Goal: Task Accomplishment & Management: Manage account settings

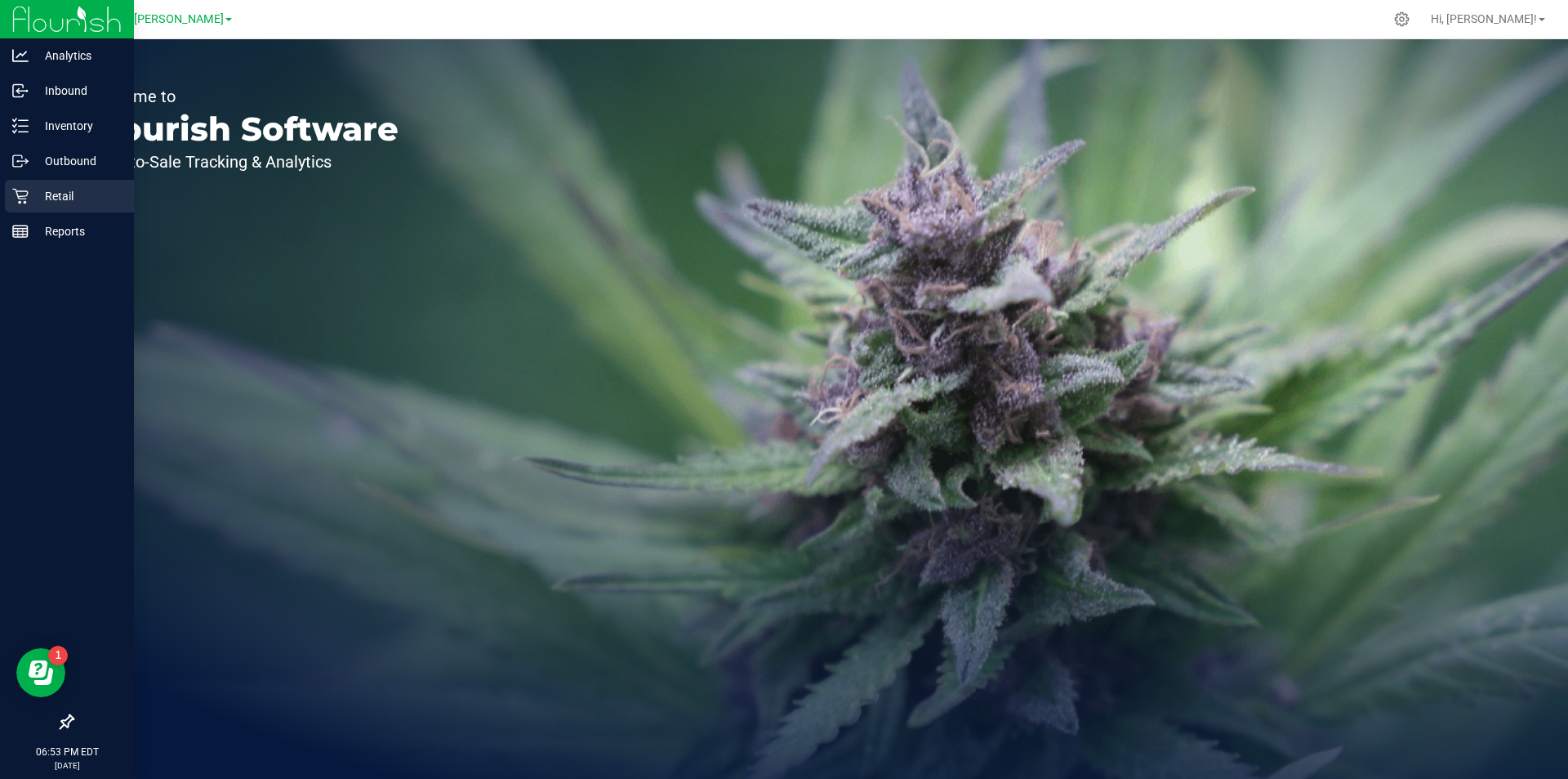
click at [53, 195] on p "Retail" at bounding box center [77, 197] width 98 height 20
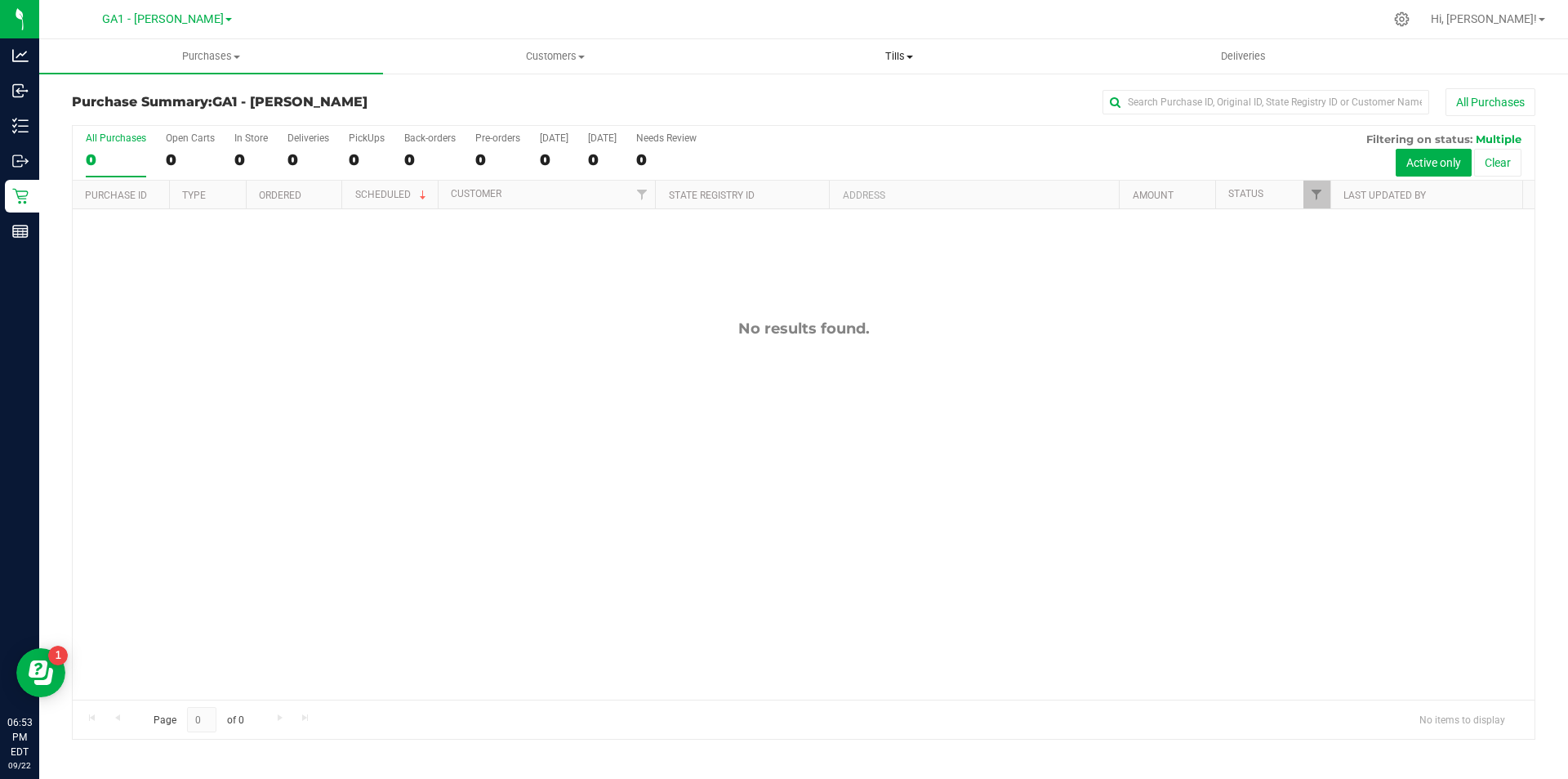
click at [876, 40] on uib-tab-heading "Tills Manage tills Reconcile e-payments" at bounding box center [899, 56] width 342 height 32
click at [840, 91] on li "Manage tills" at bounding box center [899, 99] width 344 height 20
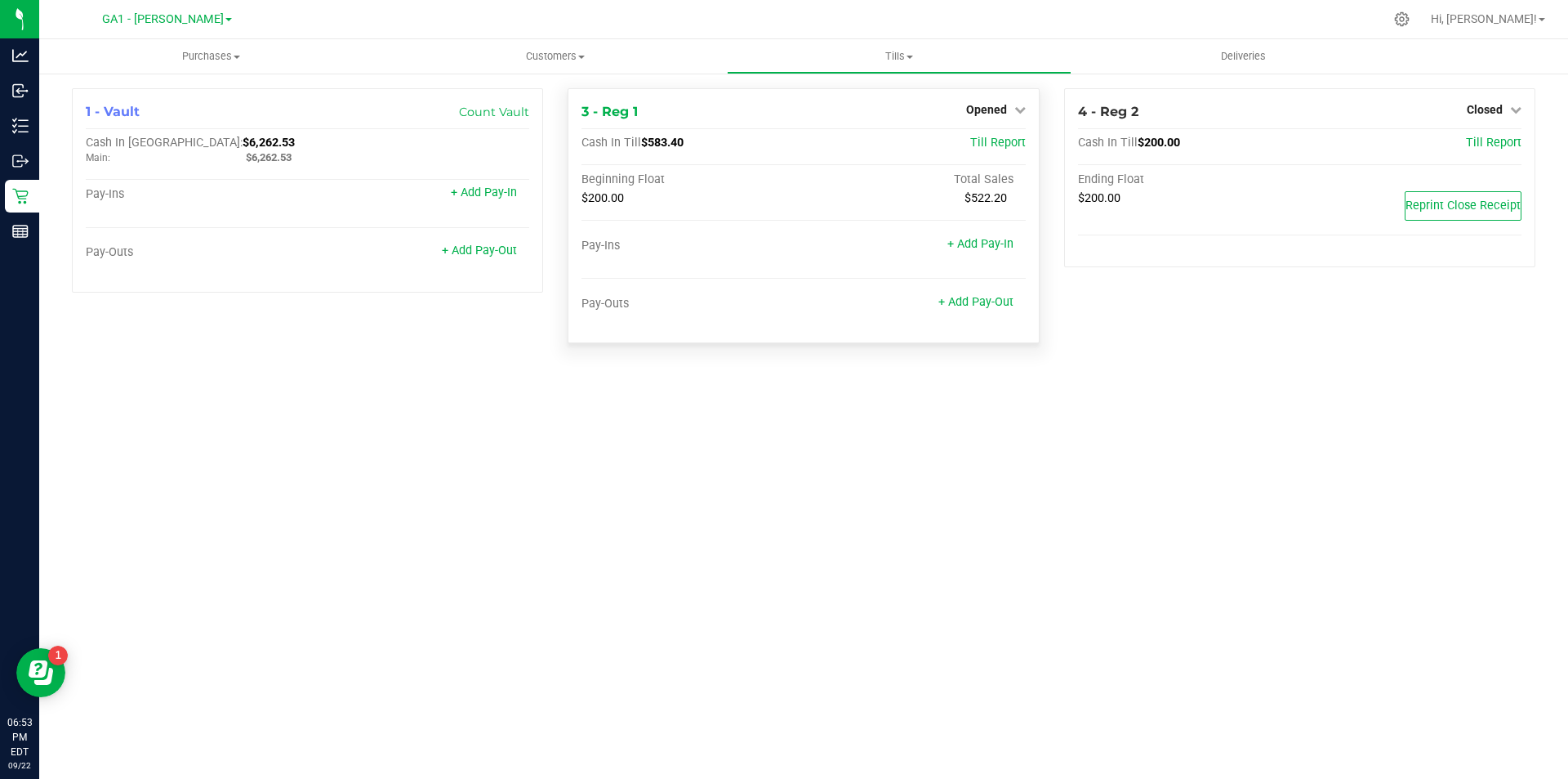
click at [994, 99] on div "3 - Reg 1 Opened Close Till Cash In Till $583.40 Till Report Beginning Float To…" at bounding box center [803, 215] width 471 height 255
click at [995, 112] on span "Opened" at bounding box center [986, 110] width 41 height 13
click at [970, 145] on link "Close Till" at bounding box center [988, 144] width 44 height 13
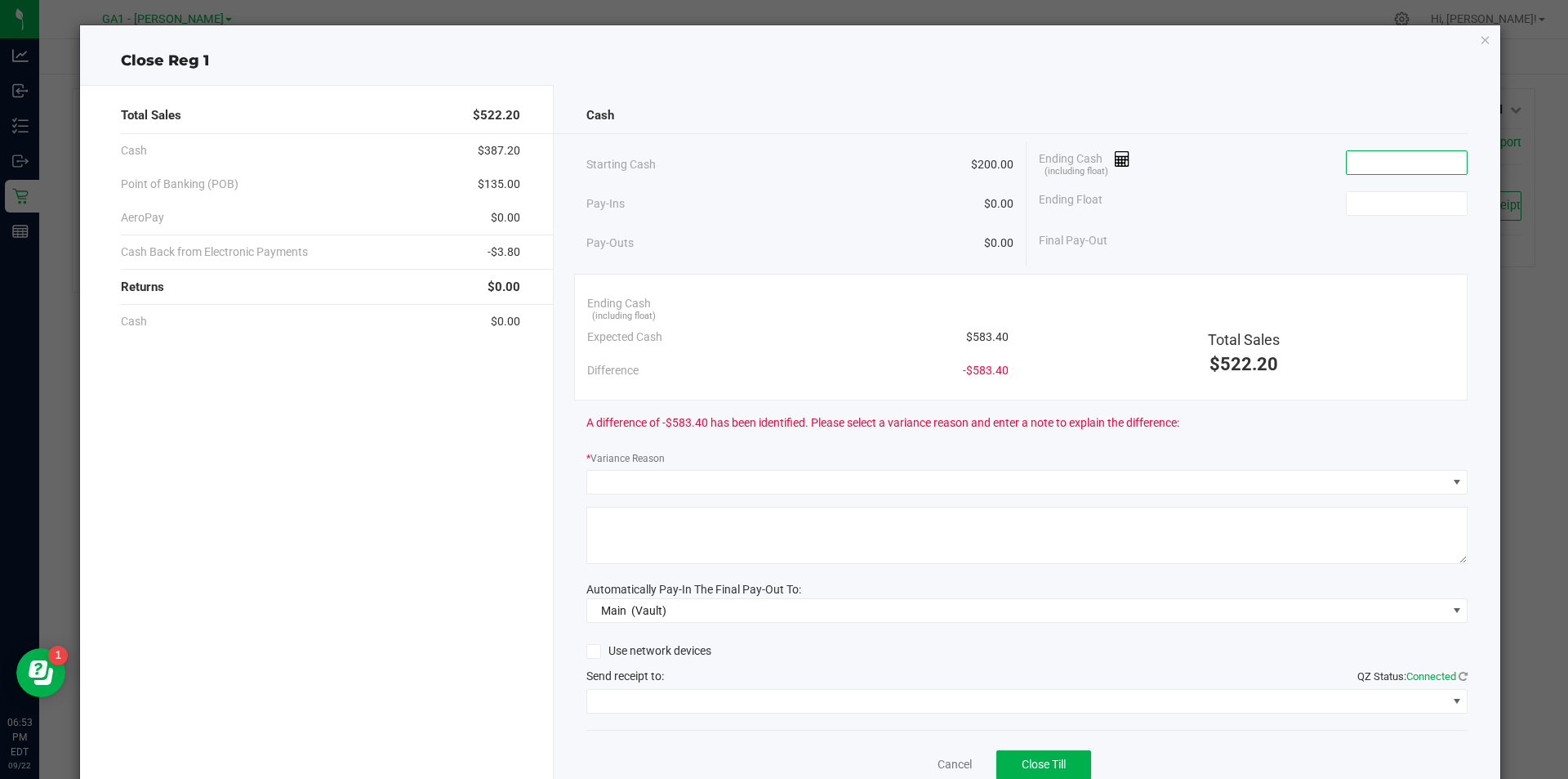
click at [1374, 168] on input at bounding box center [1406, 163] width 120 height 23
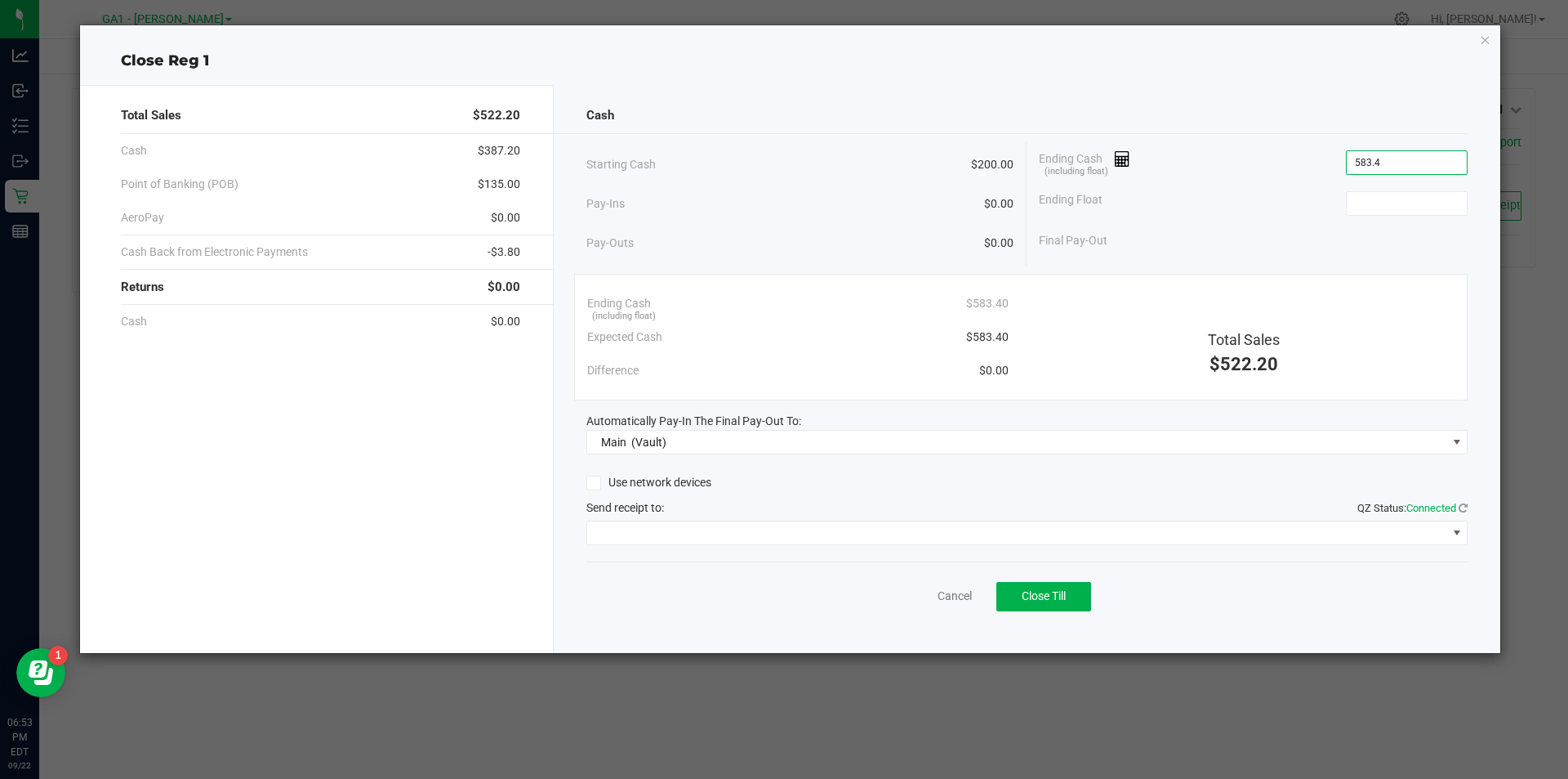
type input "$583.40"
type input "$200.00"
click at [1240, 229] on div "Final Pay-Out $383.40" at bounding box center [1253, 241] width 429 height 33
click at [946, 516] on div "Send receipt to: QZ Status: Connected" at bounding box center [1027, 508] width 882 height 17
click at [946, 524] on div "Use network devices Send receipt to: QZ Status: Connected" at bounding box center [1027, 508] width 882 height 75
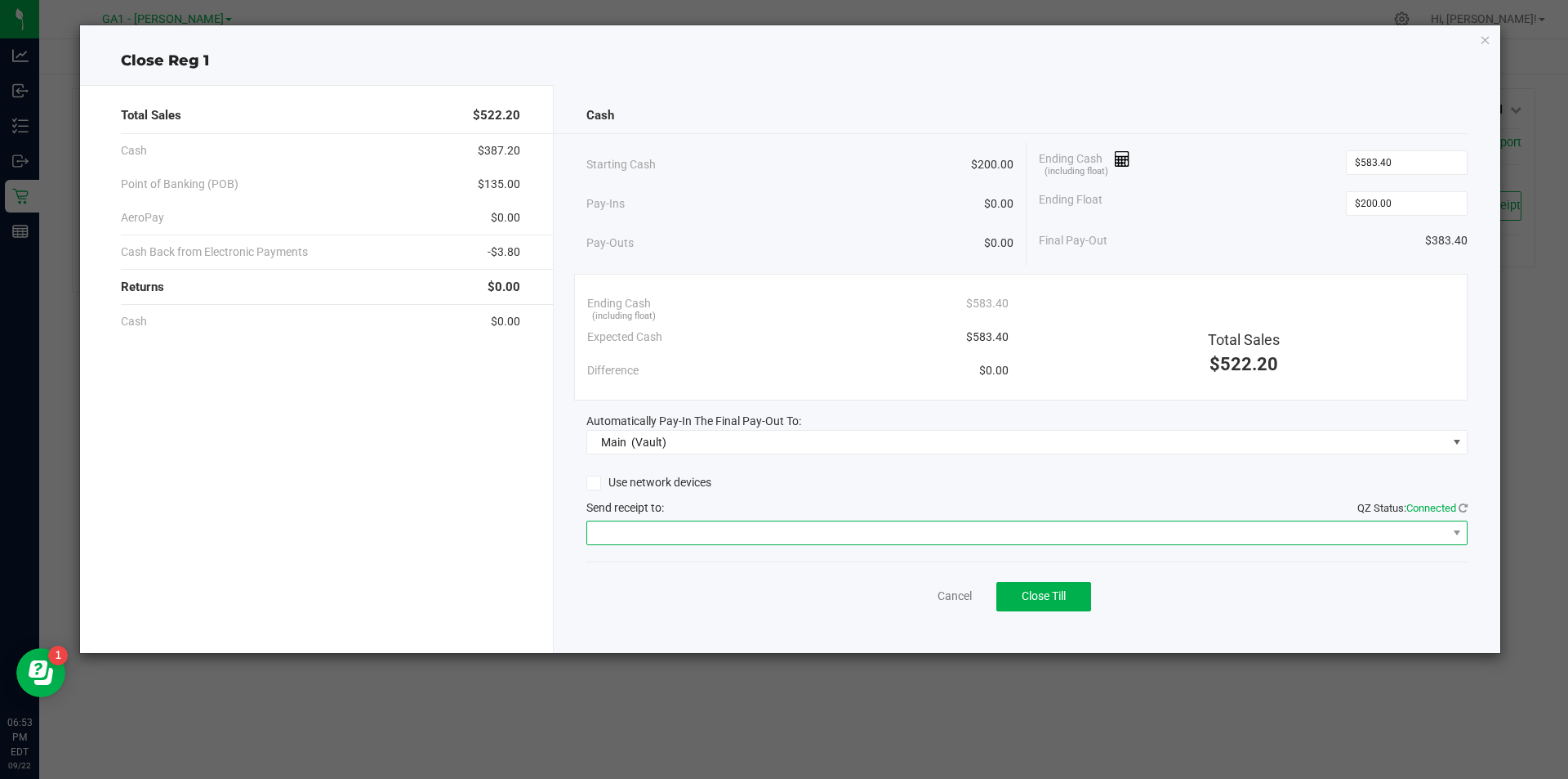
click at [946, 524] on span at bounding box center [1017, 533] width 860 height 23
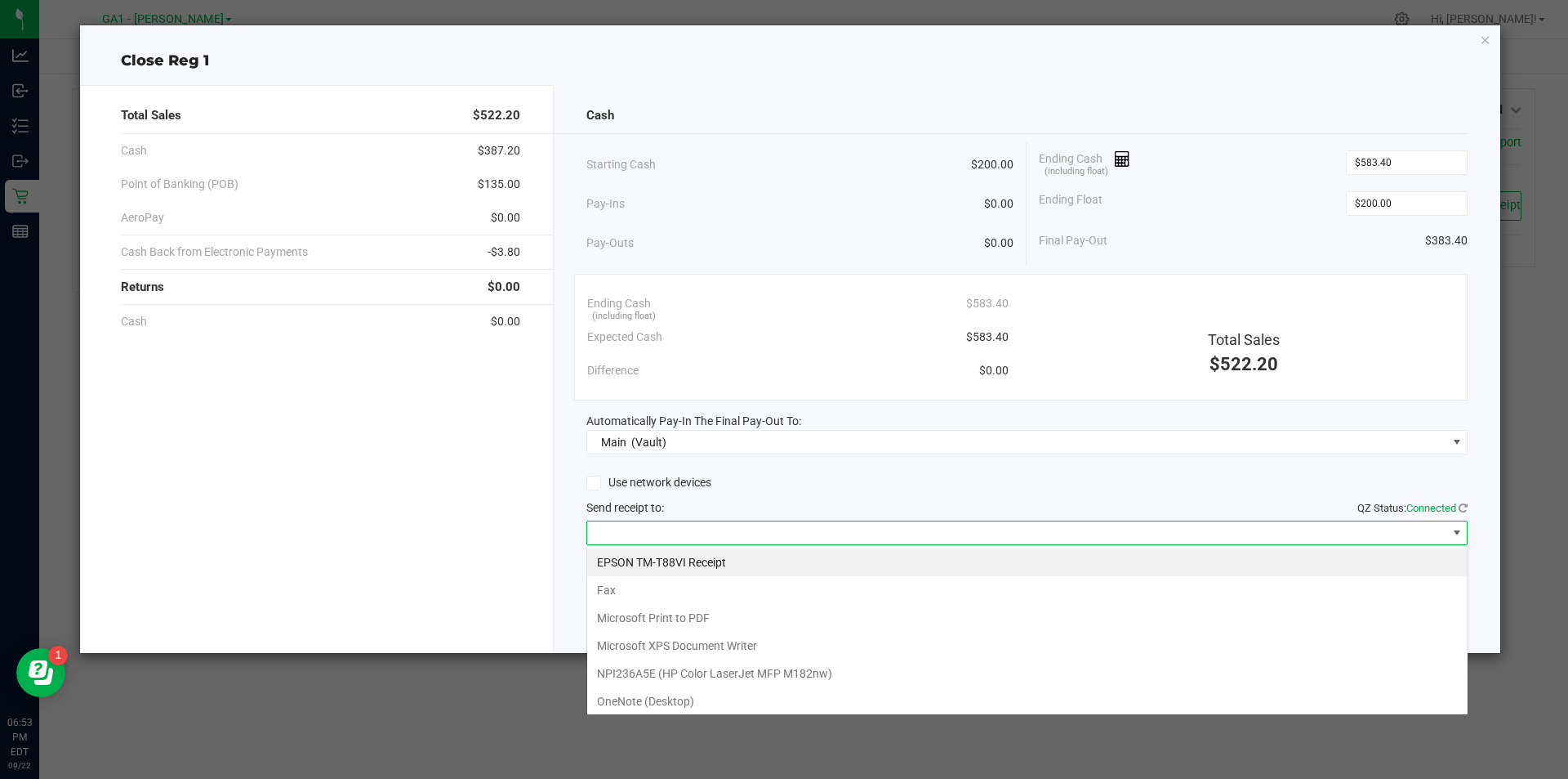
scroll to position [25, 881]
click at [762, 557] on Receipt "EPSON TM-T88VI Receipt" at bounding box center [1027, 562] width 881 height 27
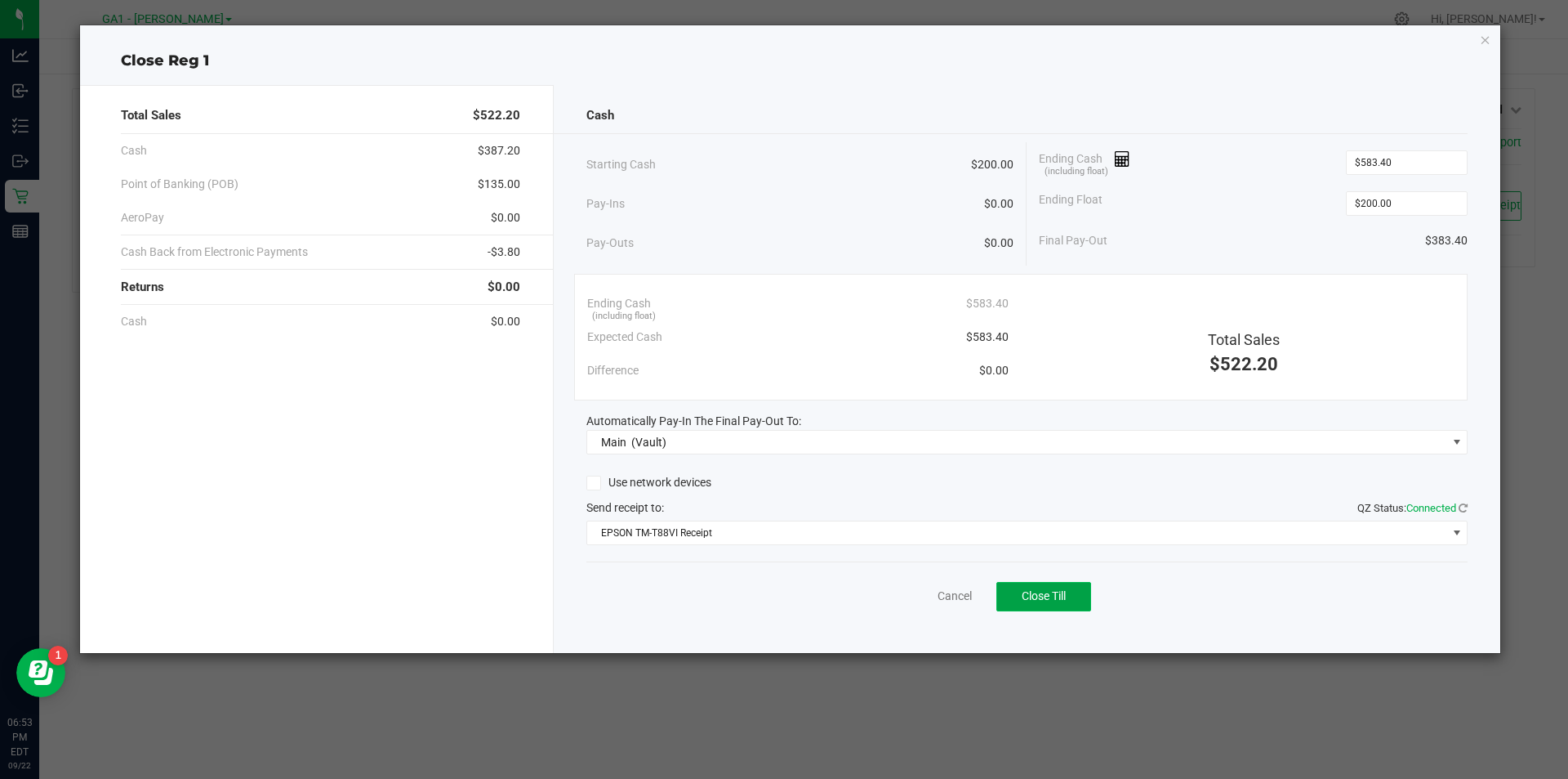
click at [1045, 601] on span "Close Till" at bounding box center [1043, 596] width 44 height 13
click at [909, 602] on link "Dismiss" at bounding box center [918, 596] width 39 height 17
